Goal: Task Accomplishment & Management: Complete application form

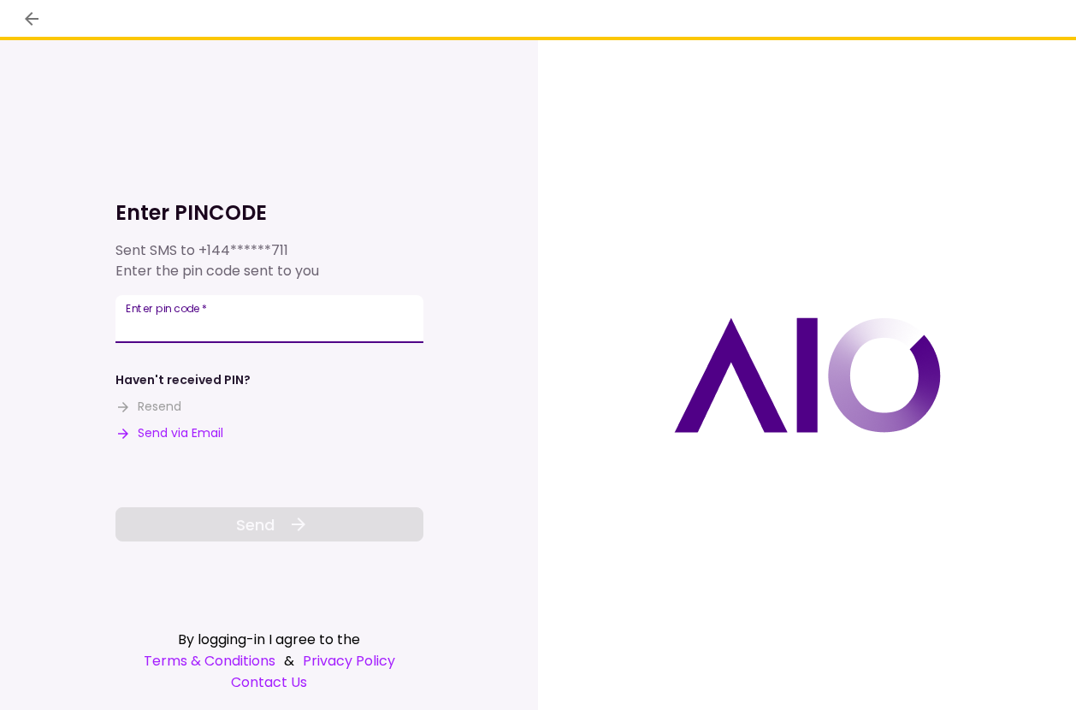
click at [266, 308] on input "Enter pin code   *" at bounding box center [269, 319] width 308 height 48
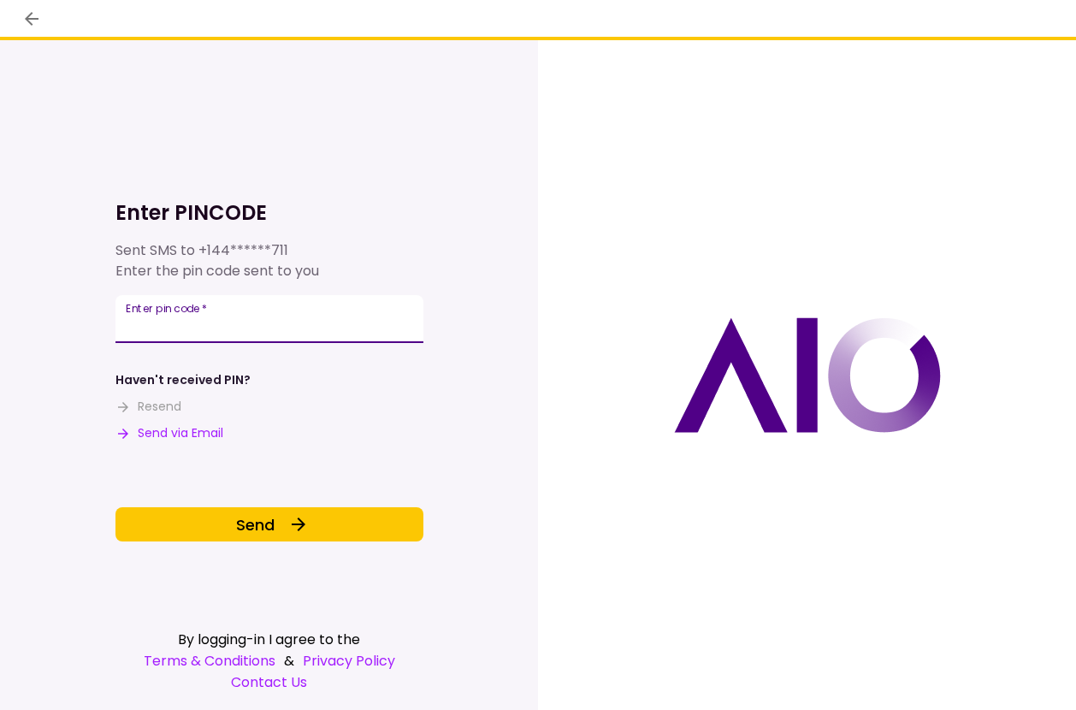
type input "******"
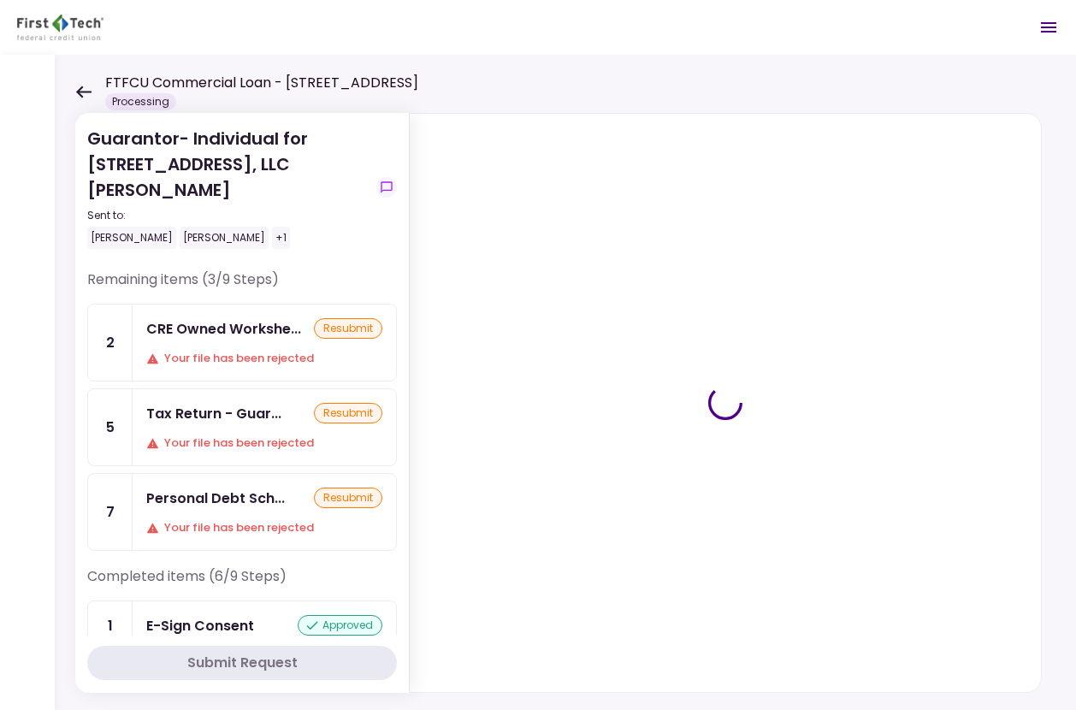
click at [89, 87] on icon at bounding box center [83, 92] width 16 height 13
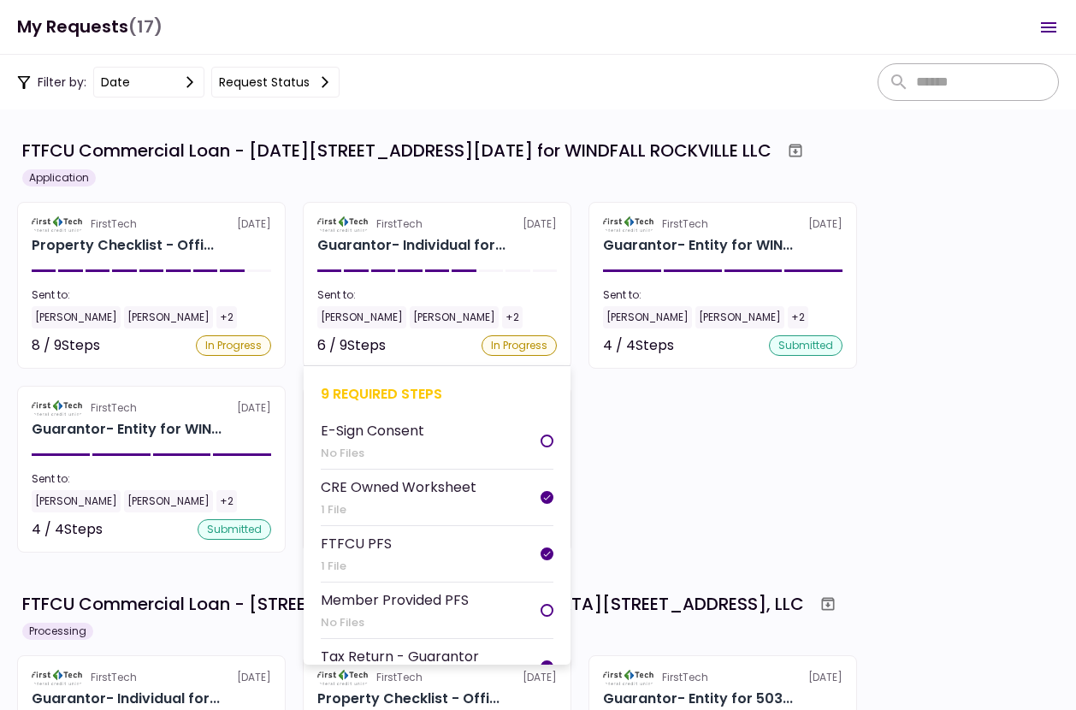
click at [518, 279] on section "FirstTech 6 Oct Guarantor- Individual for... Sent to: Eddie Ni Matt Stefan +2 6…" at bounding box center [437, 285] width 269 height 167
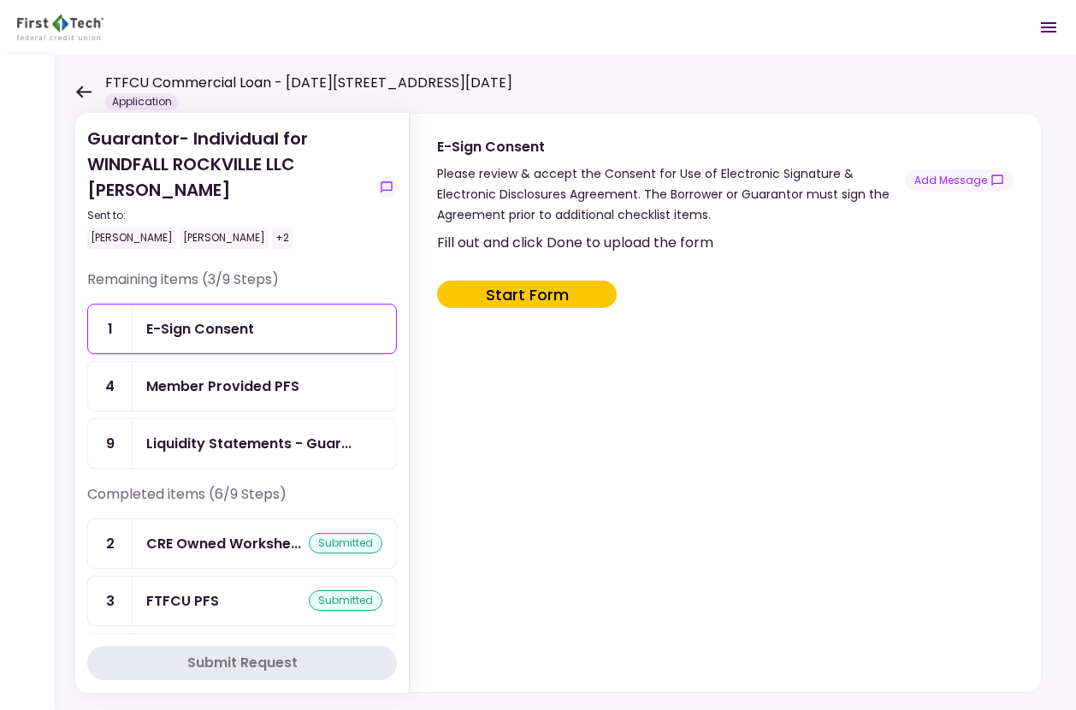
click at [312, 389] on div "Member Provided PFS" at bounding box center [264, 385] width 236 height 21
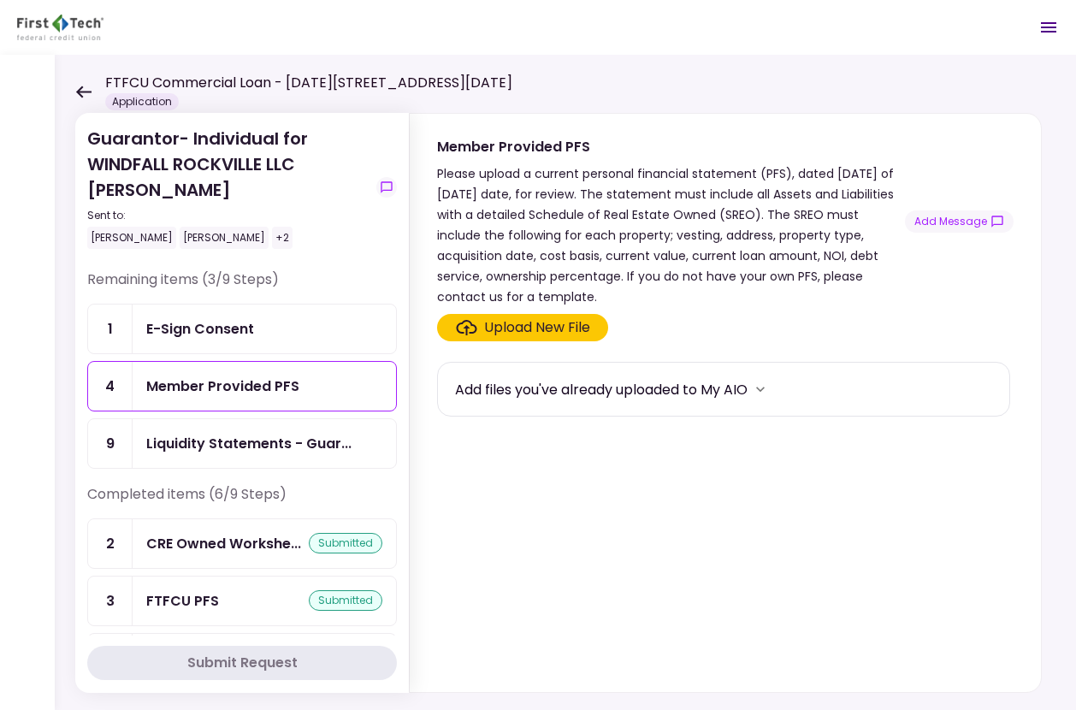
click at [565, 324] on div "Upload New File" at bounding box center [537, 327] width 106 height 21
click at [0, 0] on input "Upload New File" at bounding box center [0, 0] width 0 height 0
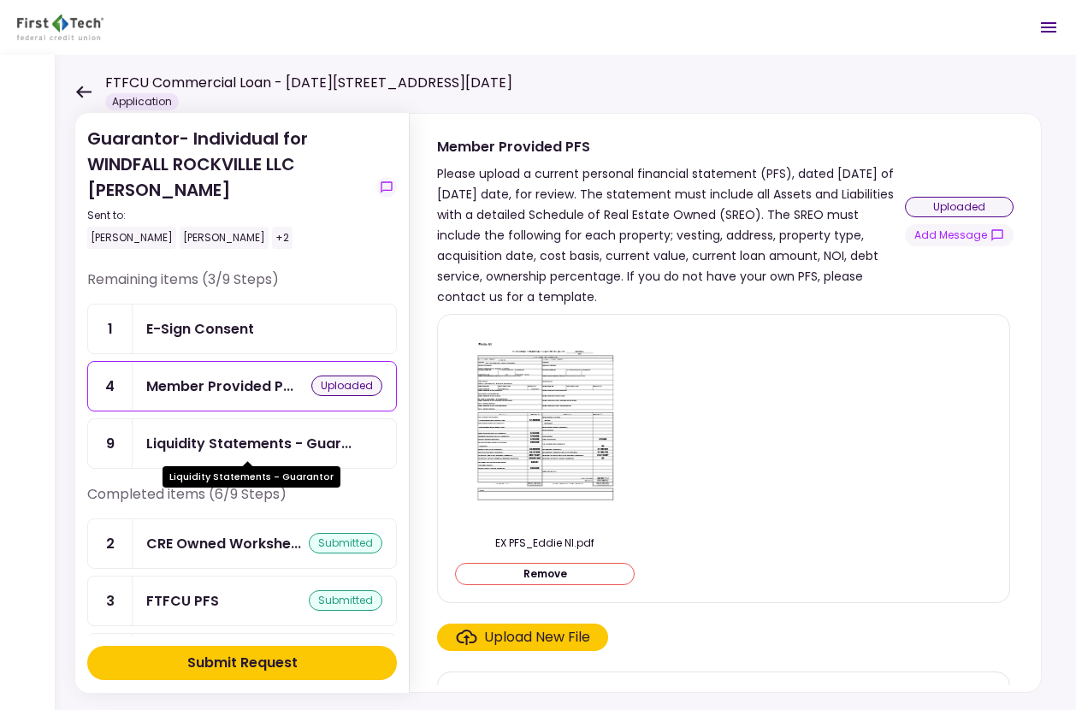
click at [298, 438] on div "Liquidity Statements - Guar..." at bounding box center [248, 443] width 205 height 21
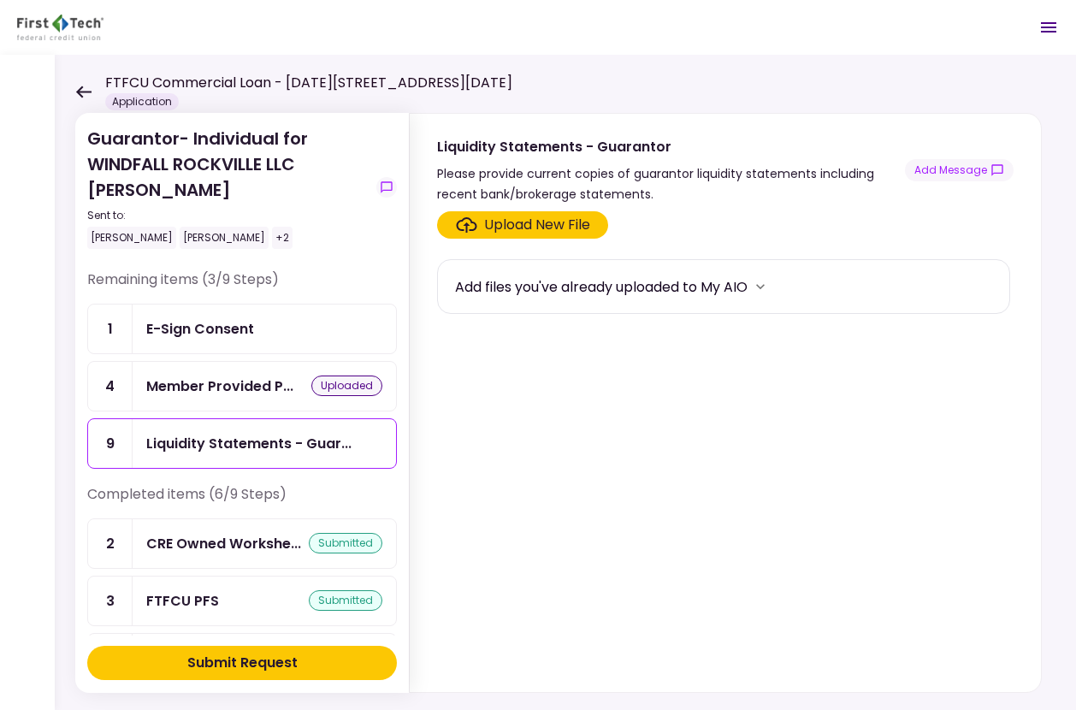
click at [571, 216] on div "Upload New File" at bounding box center [537, 225] width 106 height 21
click at [0, 0] on input "Upload New File" at bounding box center [0, 0] width 0 height 0
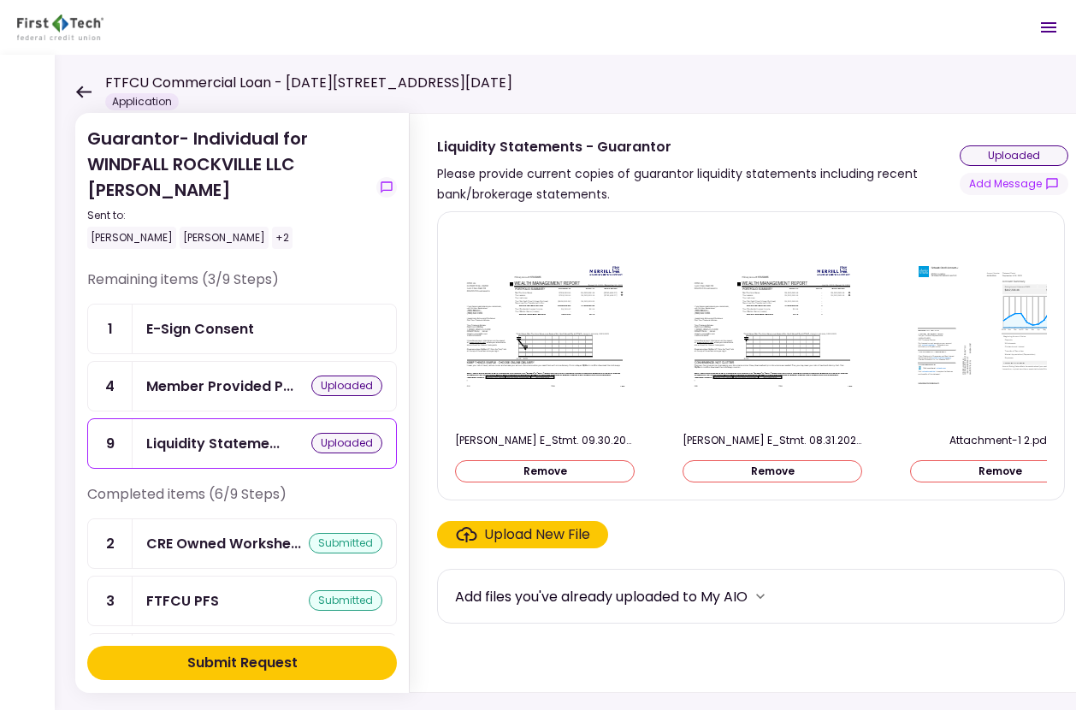
click at [294, 653] on div "Submit Request" at bounding box center [242, 663] width 110 height 21
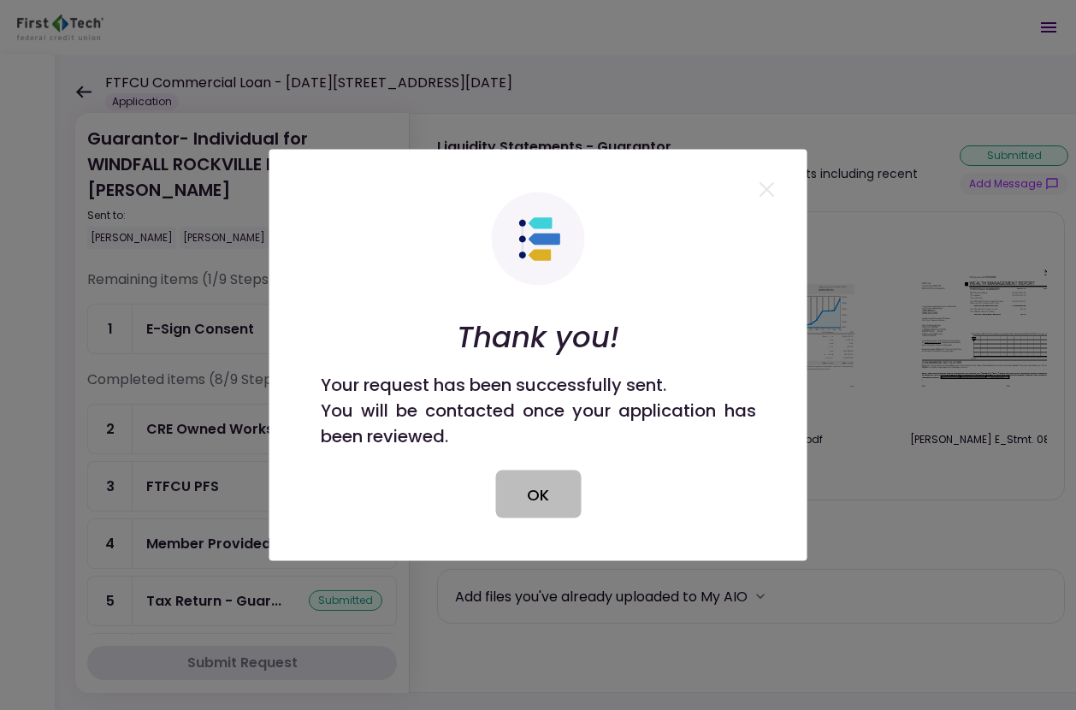
click at [545, 496] on button "OK" at bounding box center [538, 494] width 86 height 48
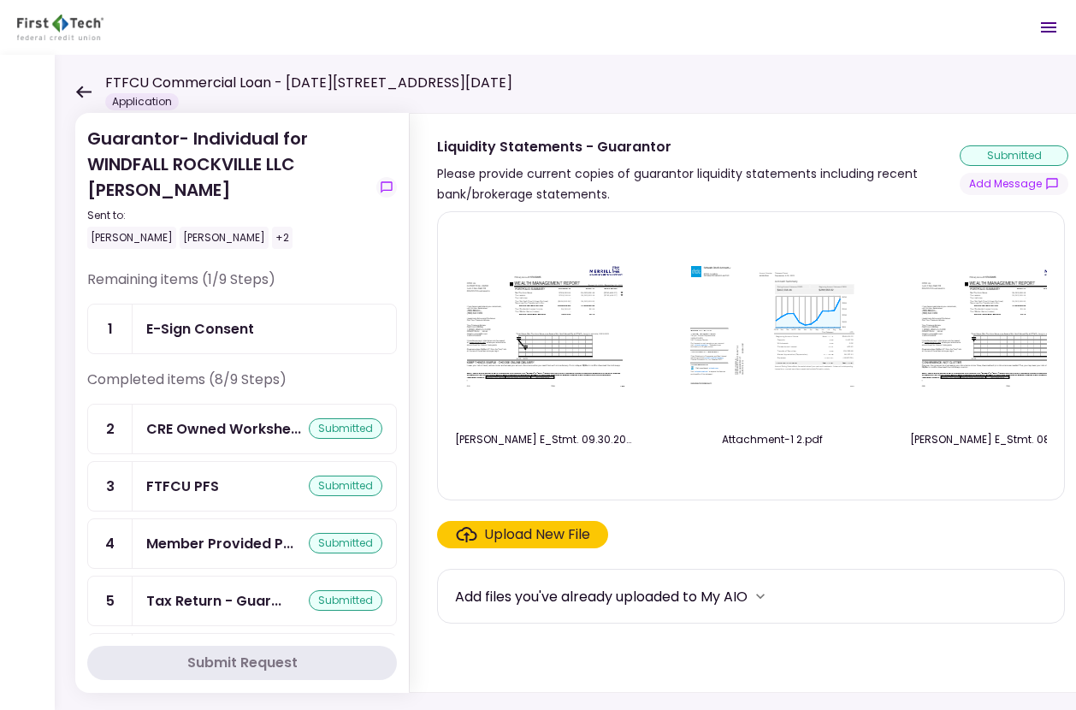
click at [88, 97] on icon at bounding box center [83, 92] width 16 height 13
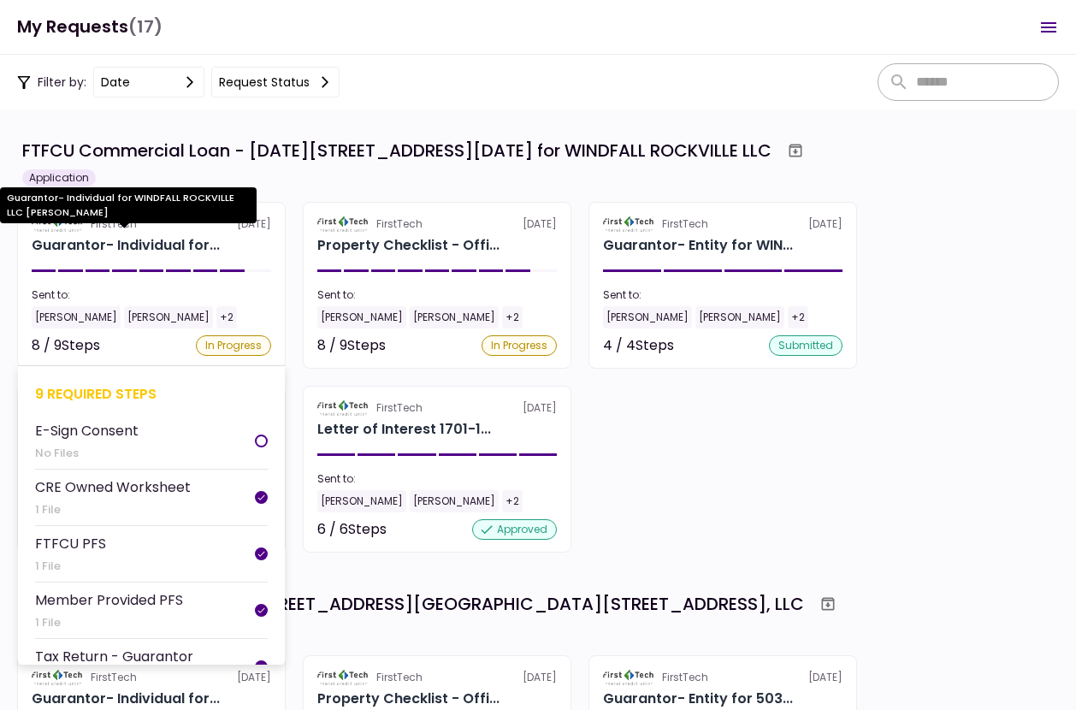
click at [156, 243] on div "Guarantor- Individual for..." at bounding box center [126, 245] width 188 height 21
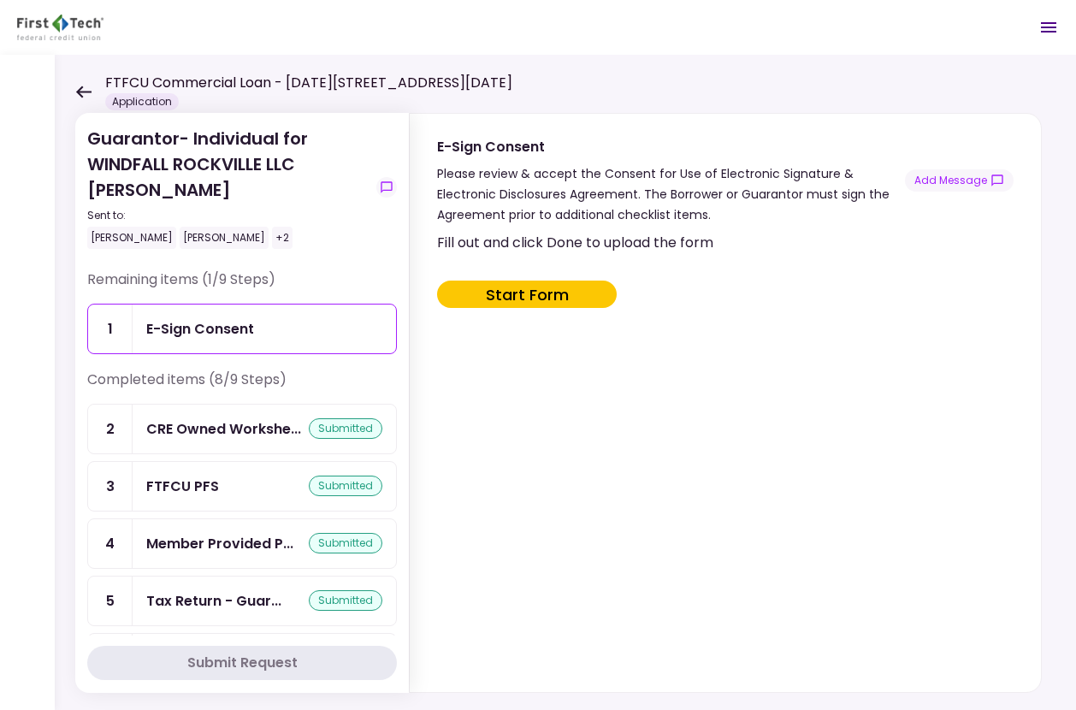
click at [79, 96] on icon at bounding box center [83, 92] width 16 height 13
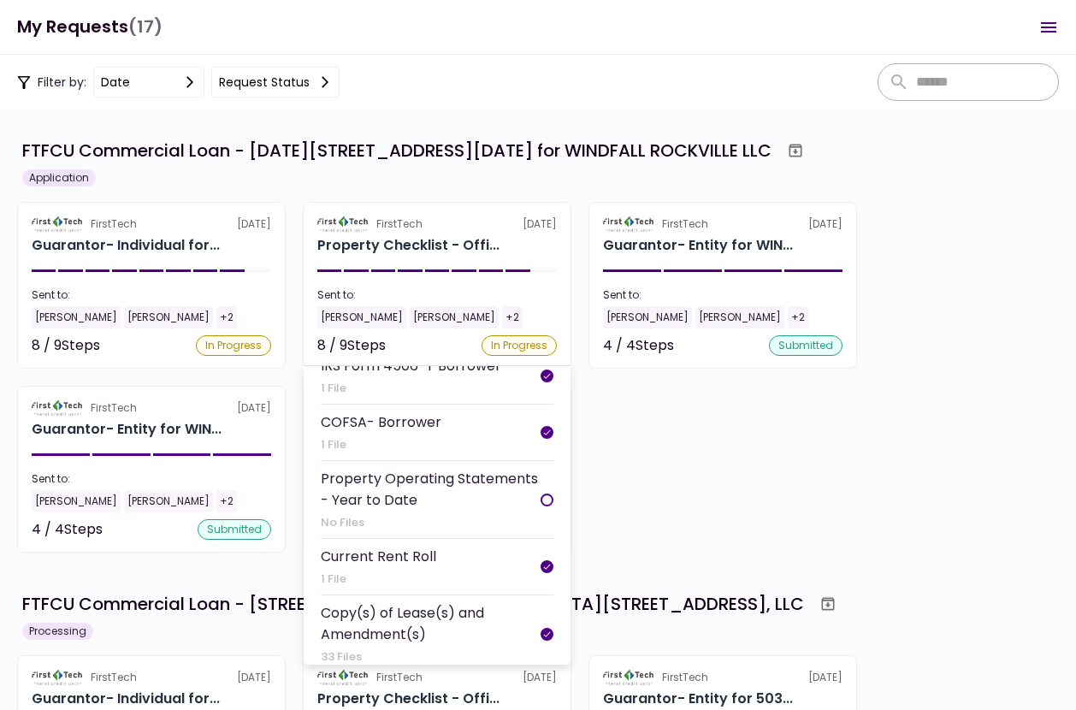
scroll to position [257, 0]
click at [482, 494] on div "Property Operating Statements - Year to Date" at bounding box center [431, 488] width 220 height 43
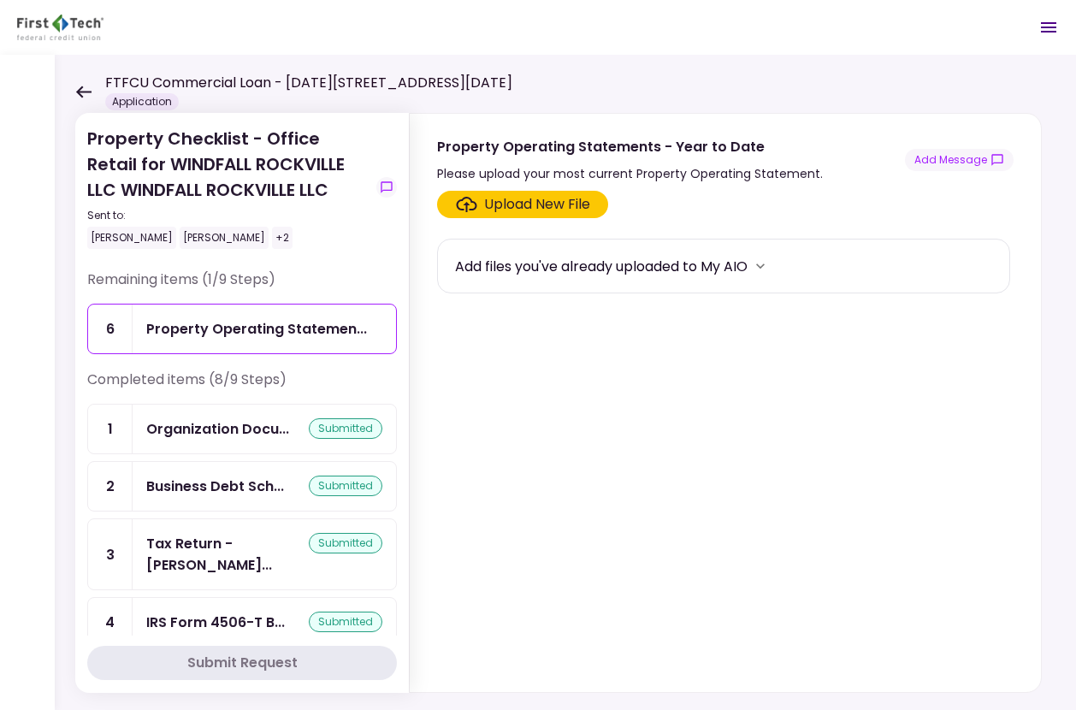
click at [570, 209] on div "Upload New File" at bounding box center [537, 204] width 106 height 21
click at [0, 0] on input "Upload New File" at bounding box center [0, 0] width 0 height 0
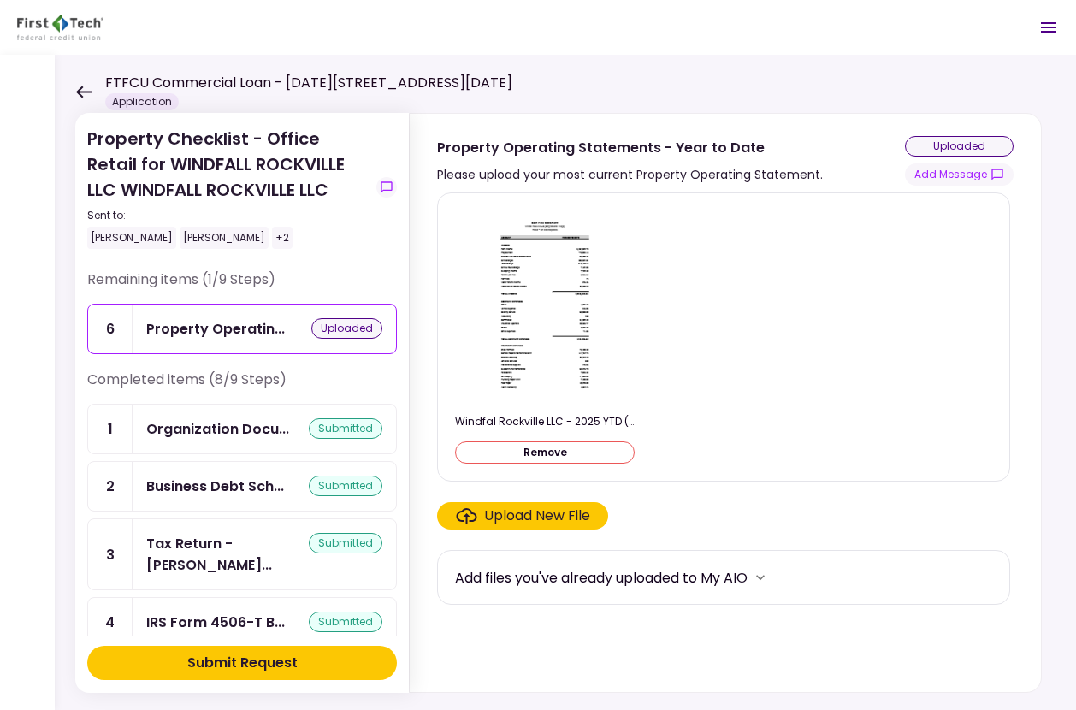
click at [293, 655] on div "Submit Request" at bounding box center [242, 663] width 110 height 21
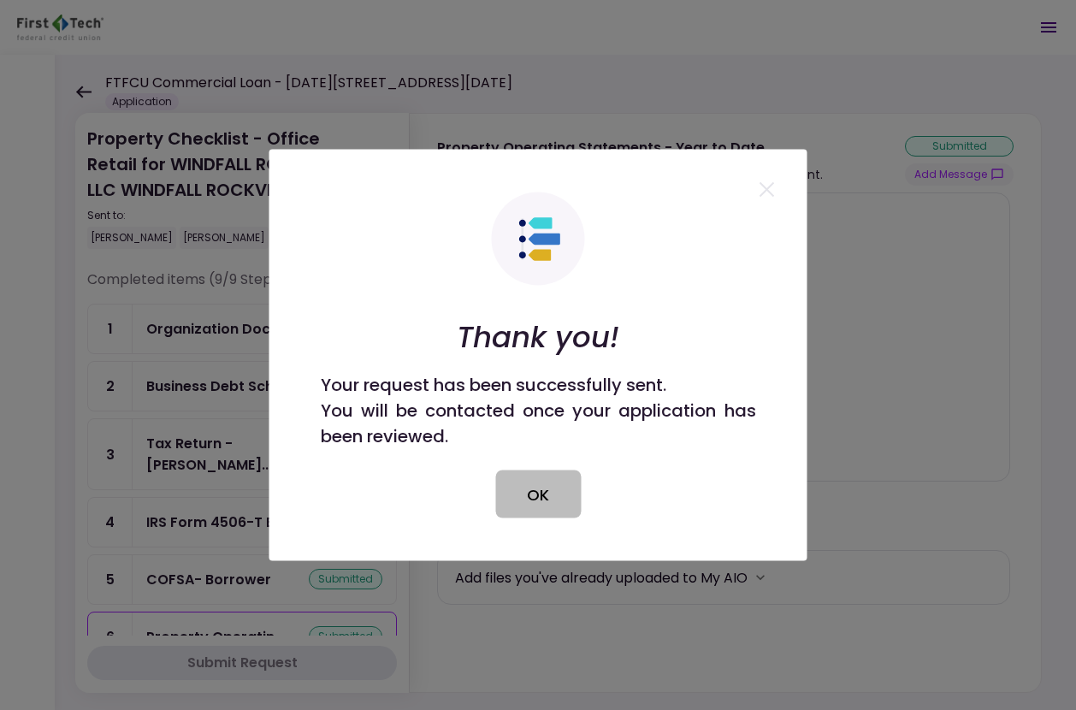
click at [560, 486] on button "OK" at bounding box center [538, 494] width 86 height 48
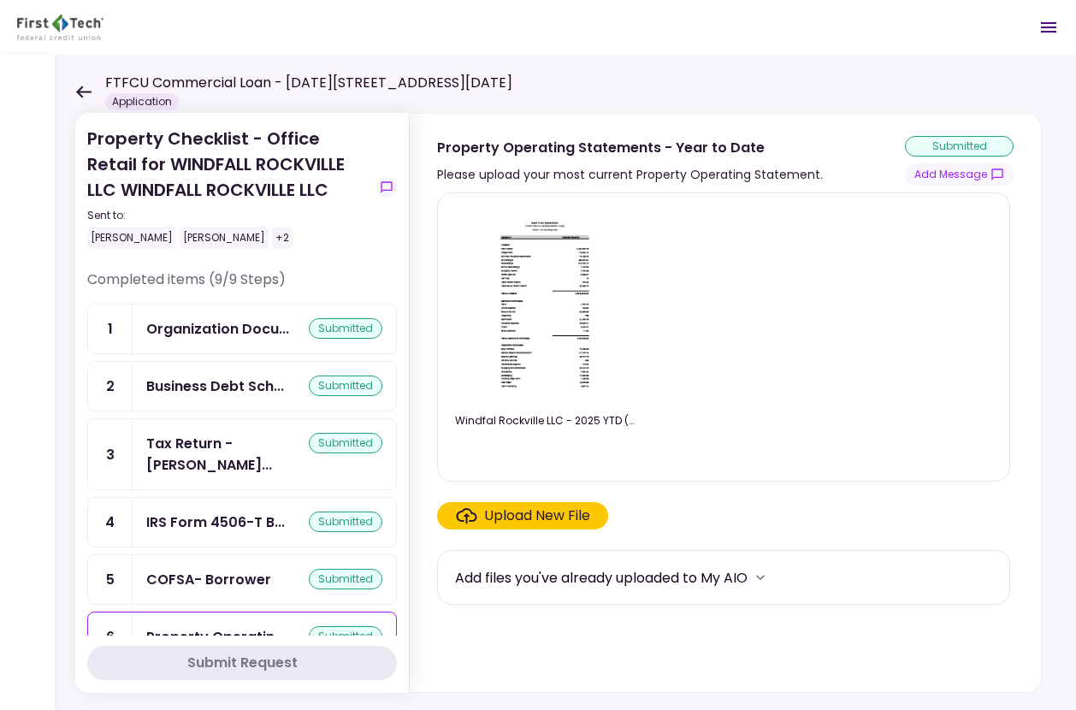
click at [90, 88] on div "FTFCU Commercial Loan - 1701-1765 Rockville Pike Application" at bounding box center [293, 92] width 437 height 38
click at [86, 96] on icon at bounding box center [83, 92] width 16 height 13
